Goal: Complete application form

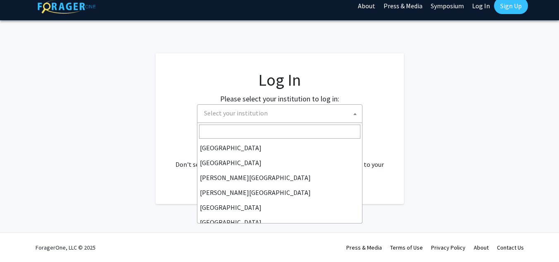
scroll to position [290, 0]
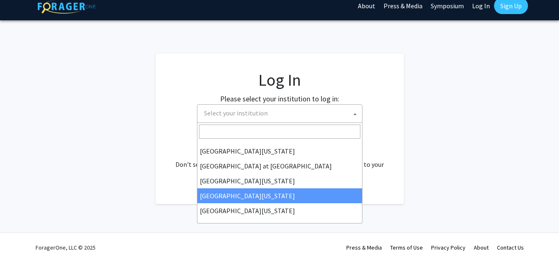
select select "31"
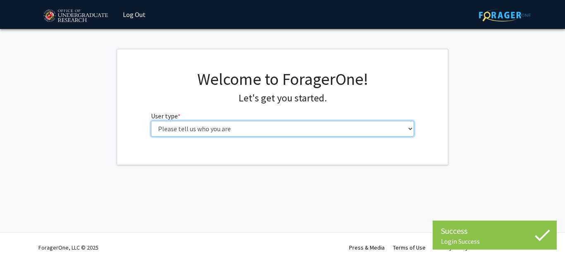
click at [230, 125] on select "Please tell us who you are Undergraduate Student Master's Student Doctoral Cand…" at bounding box center [283, 129] width 264 height 16
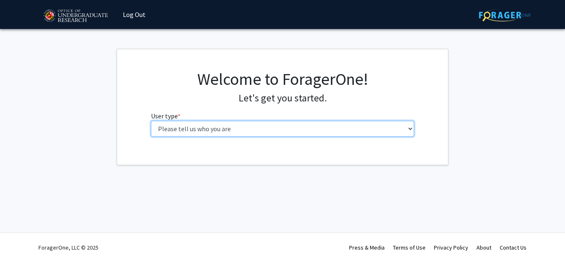
select select "1: undergrad"
click at [151, 121] on select "Please tell us who you are Undergraduate Student Master's Student Doctoral Cand…" at bounding box center [283, 129] width 264 height 16
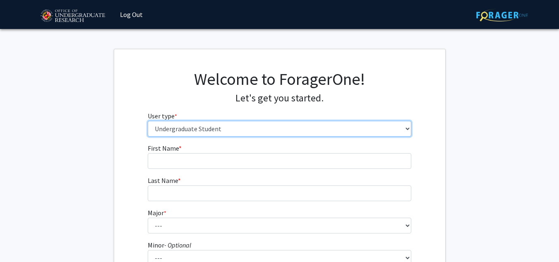
scroll to position [159, 0]
